Goal: Find specific page/section: Find specific page/section

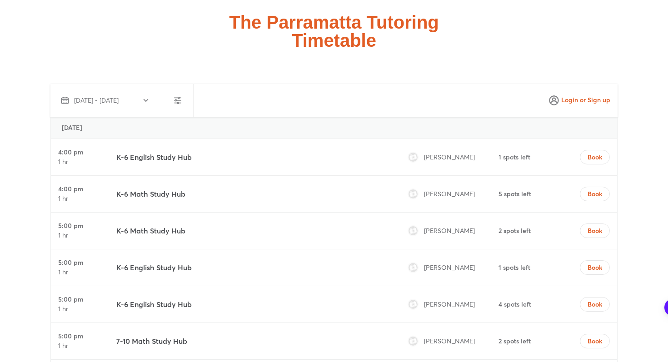
scroll to position [2376, 0]
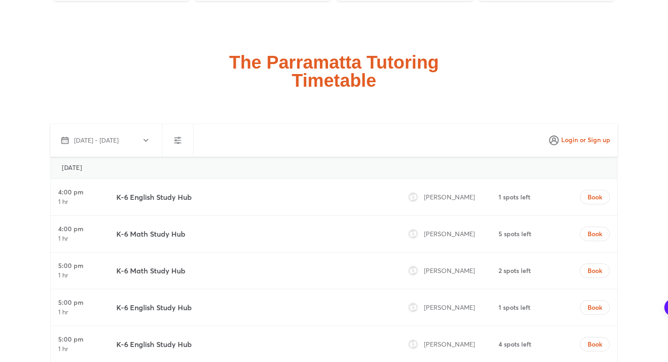
click at [172, 124] on div at bounding box center [177, 140] width 31 height 33
click at [179, 135] on icon "button" at bounding box center [177, 140] width 11 height 11
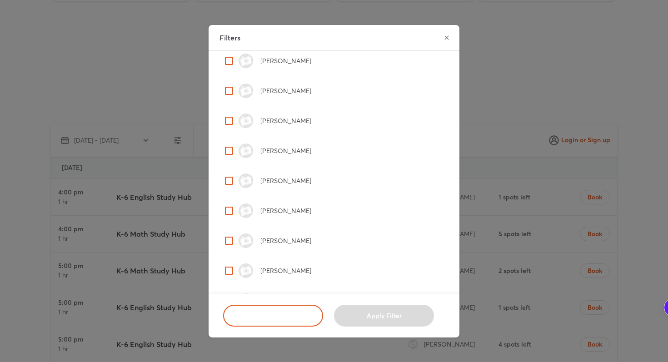
scroll to position [183, 0]
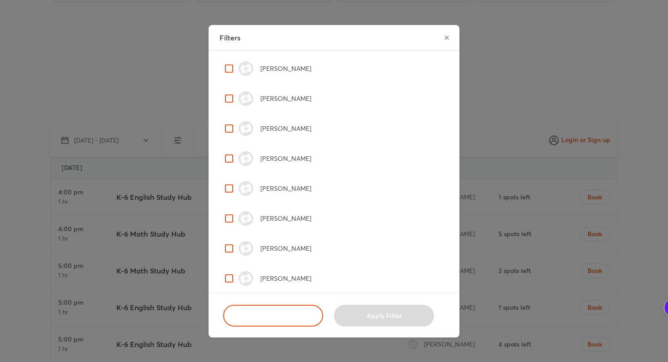
click at [278, 130] on p "[PERSON_NAME]" at bounding box center [285, 128] width 51 height 9
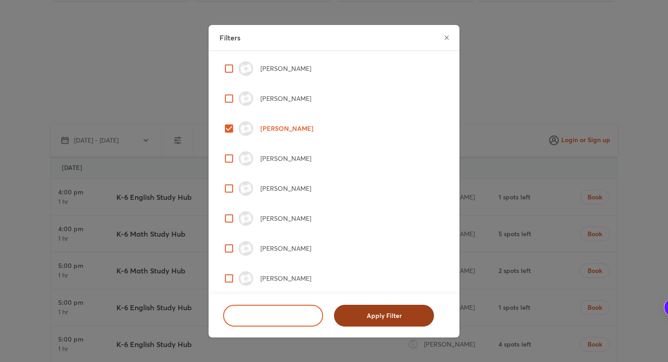
click at [355, 312] on span "Apply Filter" at bounding box center [384, 315] width 76 height 9
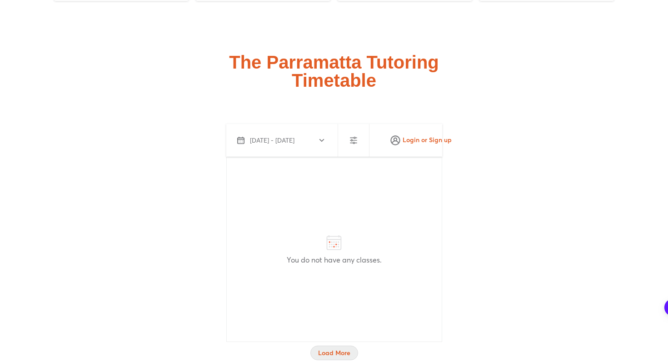
click at [340, 349] on span "Load More" at bounding box center [334, 353] width 32 height 9
click at [333, 349] on span "Load More" at bounding box center [334, 353] width 32 height 9
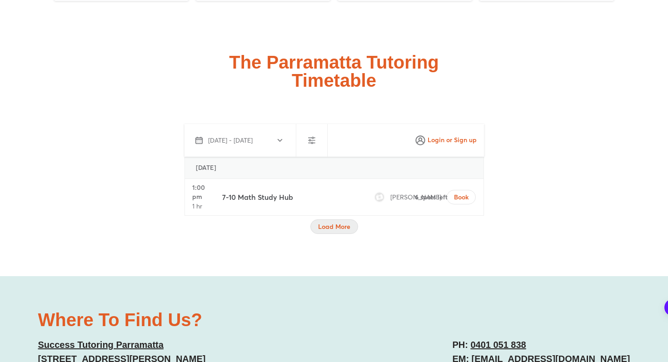
click at [335, 222] on span "Load More" at bounding box center [334, 226] width 32 height 9
click at [336, 222] on span "Load More" at bounding box center [334, 226] width 32 height 9
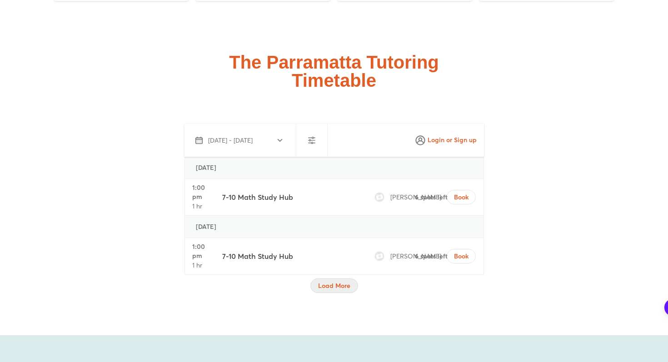
click at [323, 281] on span "Load More" at bounding box center [334, 285] width 32 height 9
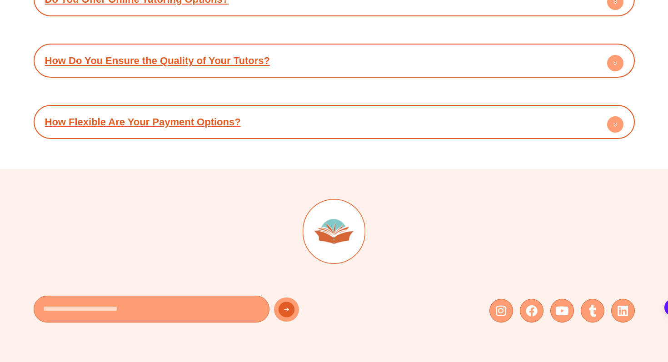
scroll to position [4286, 0]
